Goal: Information Seeking & Learning: Learn about a topic

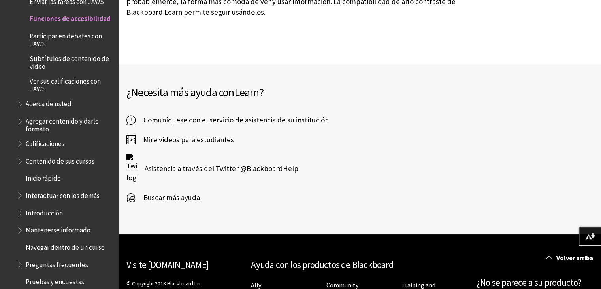
scroll to position [2699, 0]
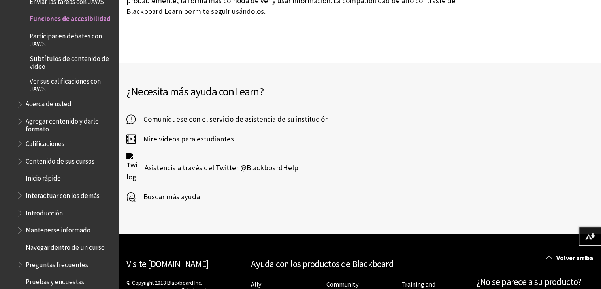
click at [80, 43] on span "Participar en debates con JAWS" at bounding box center [71, 38] width 83 height 19
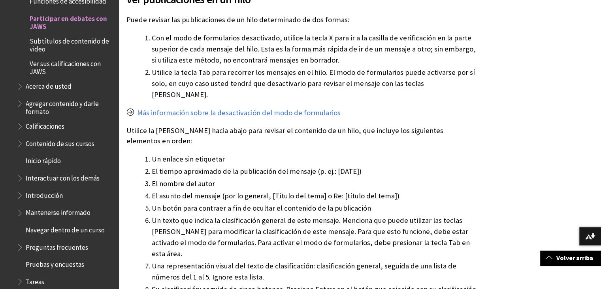
scroll to position [712, 0]
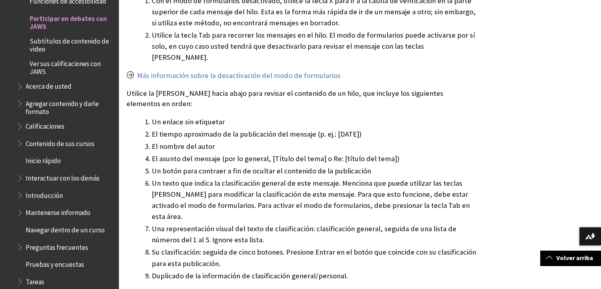
click at [53, 88] on span "Acerca de usted" at bounding box center [49, 85] width 46 height 11
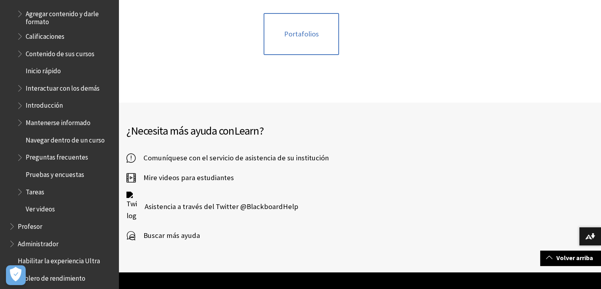
scroll to position [960, 0]
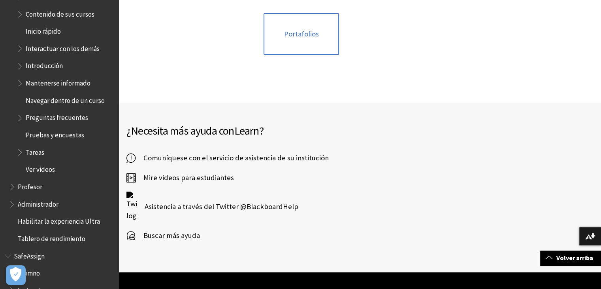
click at [46, 87] on span "Mantenerse informado" at bounding box center [58, 81] width 65 height 11
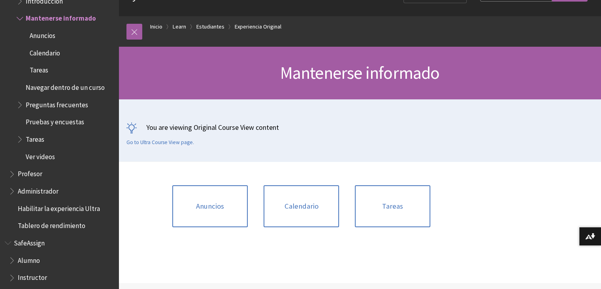
scroll to position [40, 0]
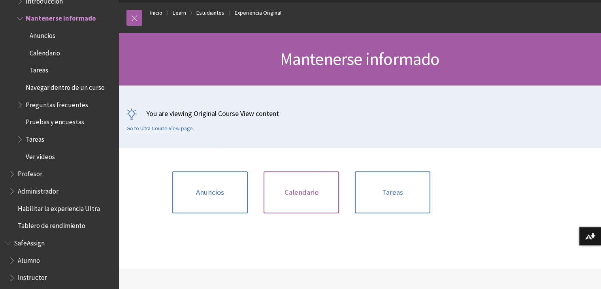
click at [305, 193] on link "Calendario" at bounding box center [302, 192] width 76 height 42
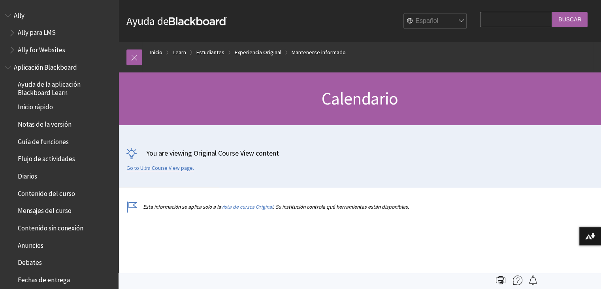
scroll to position [1029, 0]
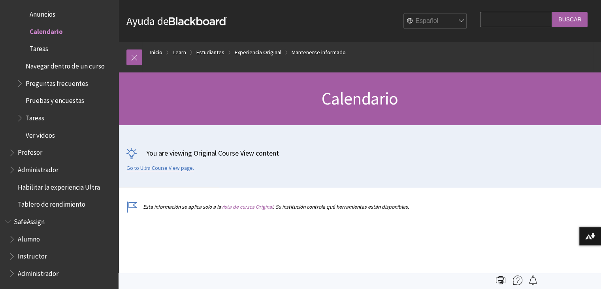
click at [232, 207] on link "vista de cursos Original" at bounding box center [247, 206] width 52 height 7
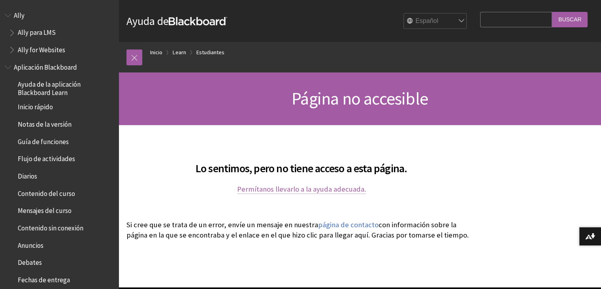
click at [282, 192] on link "Permítanos llevarlo a la ayuda adecuada." at bounding box center [301, 188] width 129 height 9
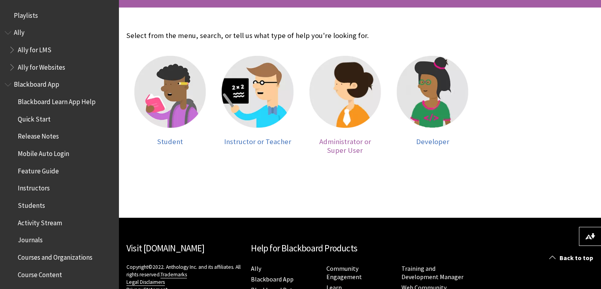
scroll to position [119, 0]
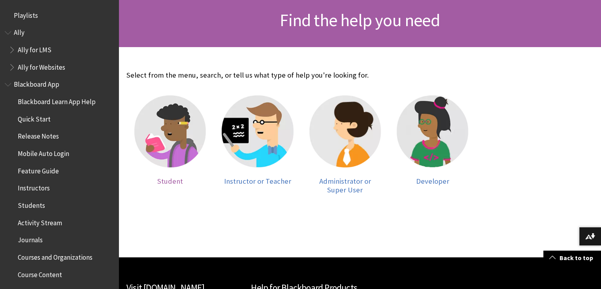
click at [157, 129] on img at bounding box center [170, 131] width 72 height 72
